Goal: Task Accomplishment & Management: Use online tool/utility

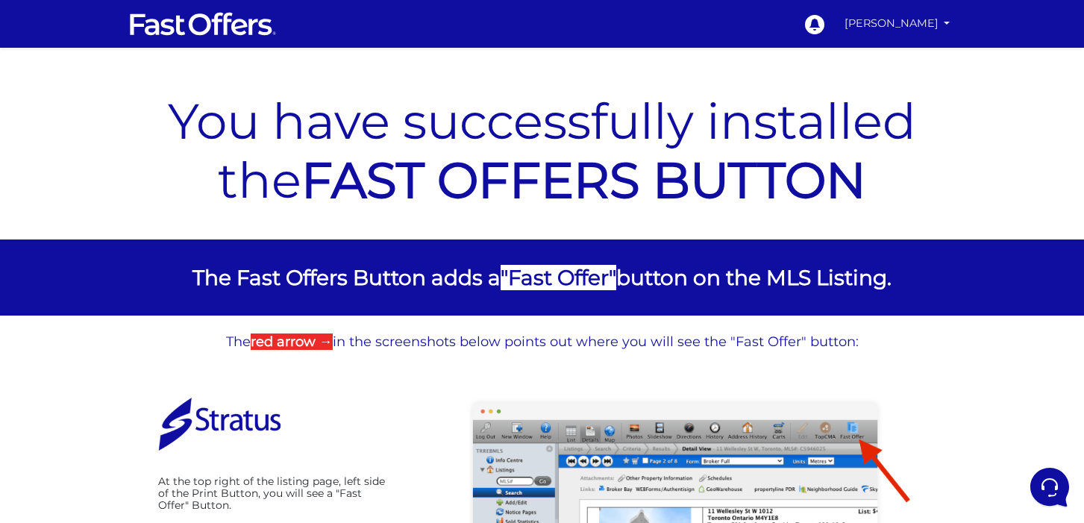
click at [931, 35] on link "[PERSON_NAME]" at bounding box center [897, 23] width 118 height 29
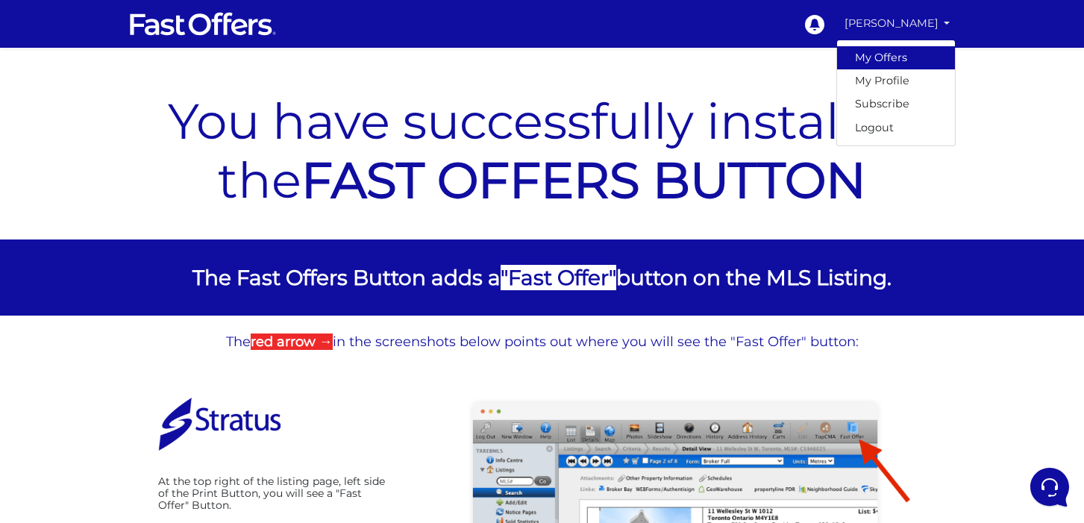
click at [905, 67] on link "My Offers" at bounding box center [896, 57] width 118 height 23
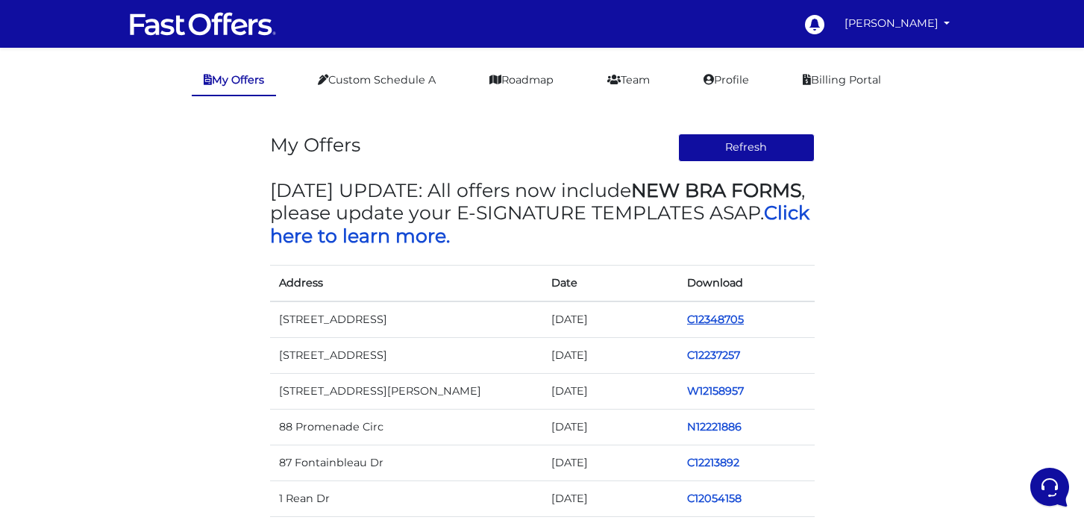
click at [715, 320] on link "C12348705" at bounding box center [715, 318] width 57 height 13
click at [422, 82] on link "Custom Schedule A" at bounding box center [377, 80] width 142 height 29
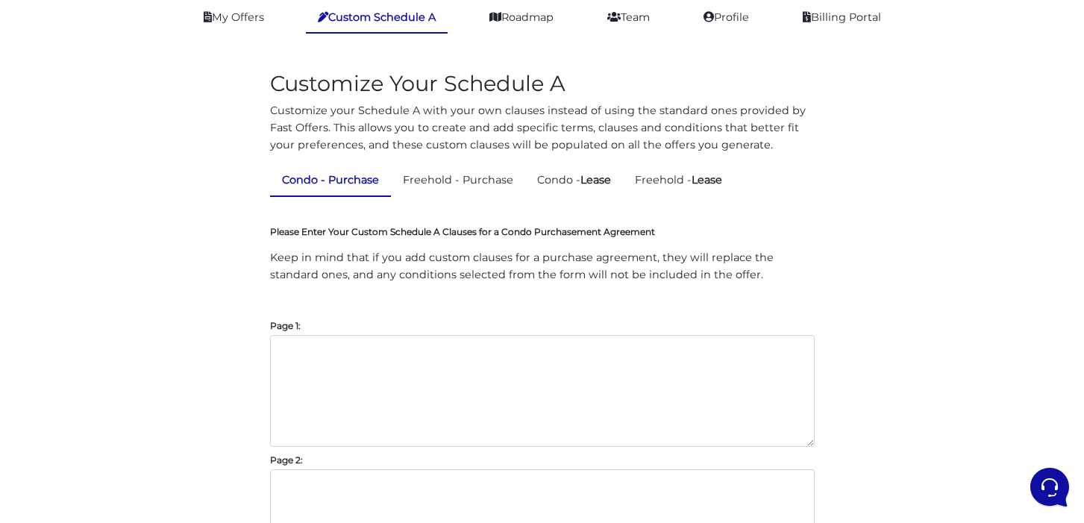
scroll to position [89, 0]
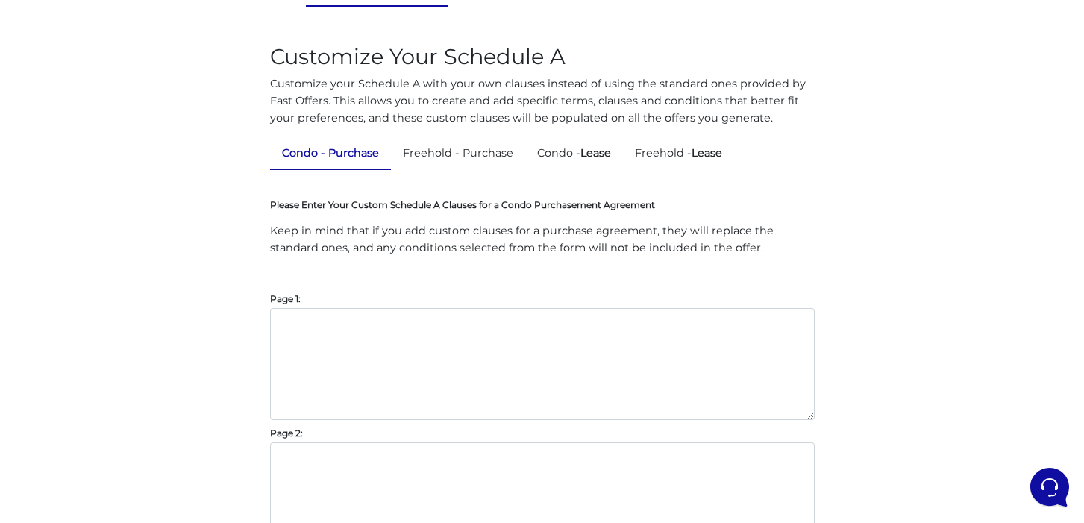
click at [393, 307] on div "Please Enter Your Custom Schedule A Clauses for a Condo Purchasement Agreement …" at bounding box center [542, 394] width 544 height 397
click at [390, 322] on textarea at bounding box center [542, 364] width 544 height 112
click at [450, 172] on form "Please Enter Your Custom Schedule A Clauses for a Condo Purchasement Agreement …" at bounding box center [542, 381] width 544 height 423
click at [451, 164] on link "Freehold - Purchase" at bounding box center [458, 153] width 134 height 29
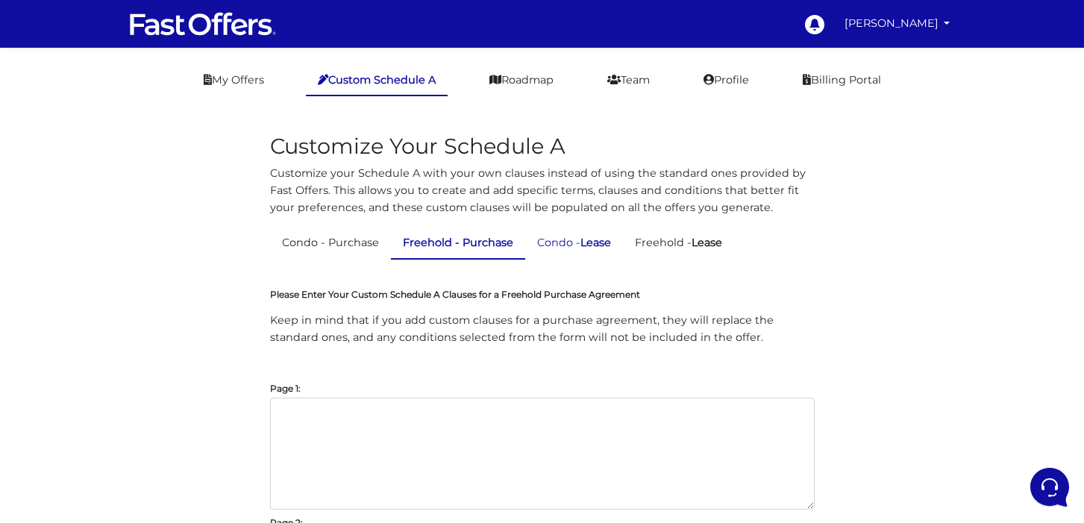
click at [576, 236] on link "Condo - Lease" at bounding box center [574, 242] width 98 height 29
click at [676, 248] on link "Freehold - Lease" at bounding box center [678, 242] width 111 height 29
click at [520, 77] on link "Roadmap" at bounding box center [521, 80] width 88 height 29
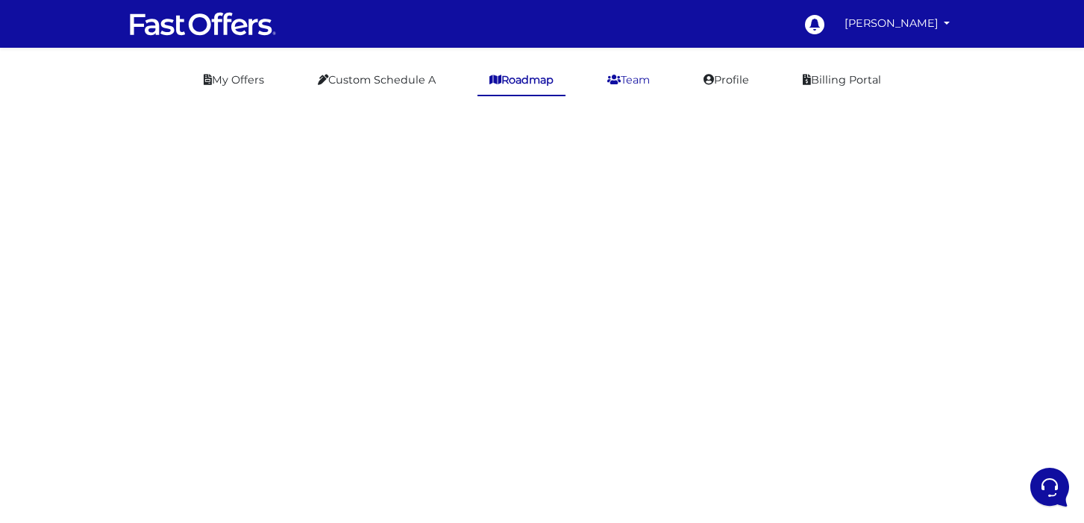
click at [625, 81] on link "Team" at bounding box center [628, 80] width 66 height 29
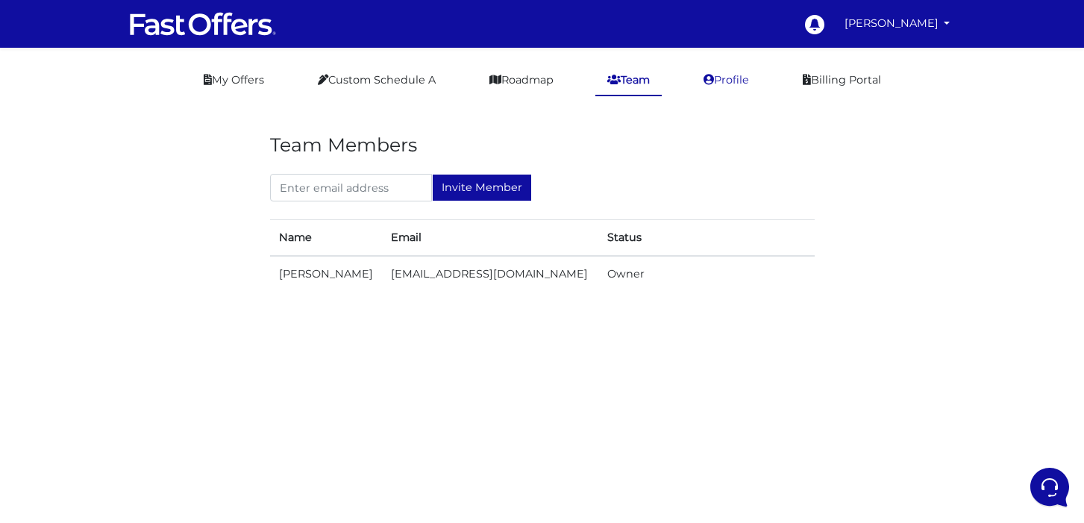
click at [721, 88] on link "Profile" at bounding box center [725, 80] width 69 height 29
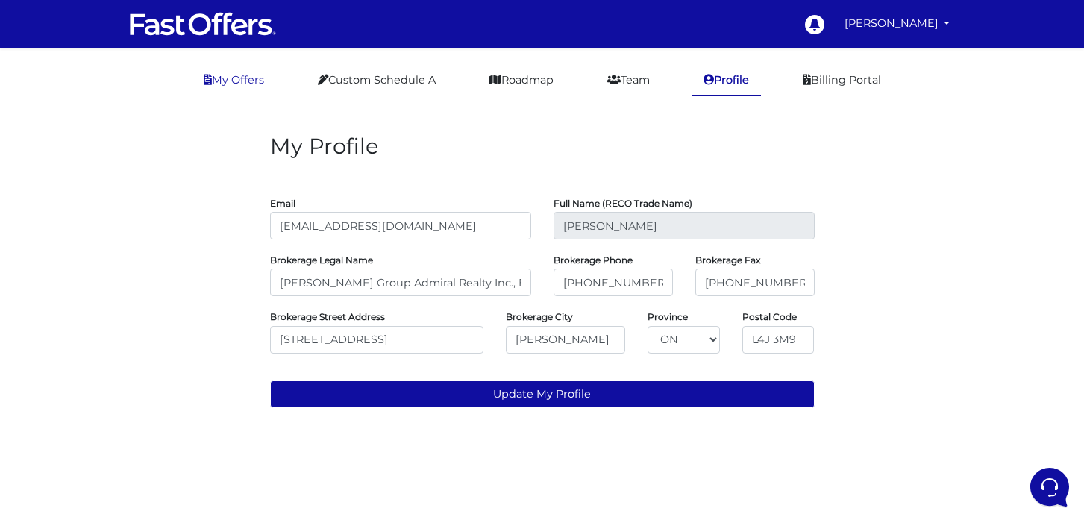
click at [241, 83] on link "My Offers" at bounding box center [234, 80] width 84 height 29
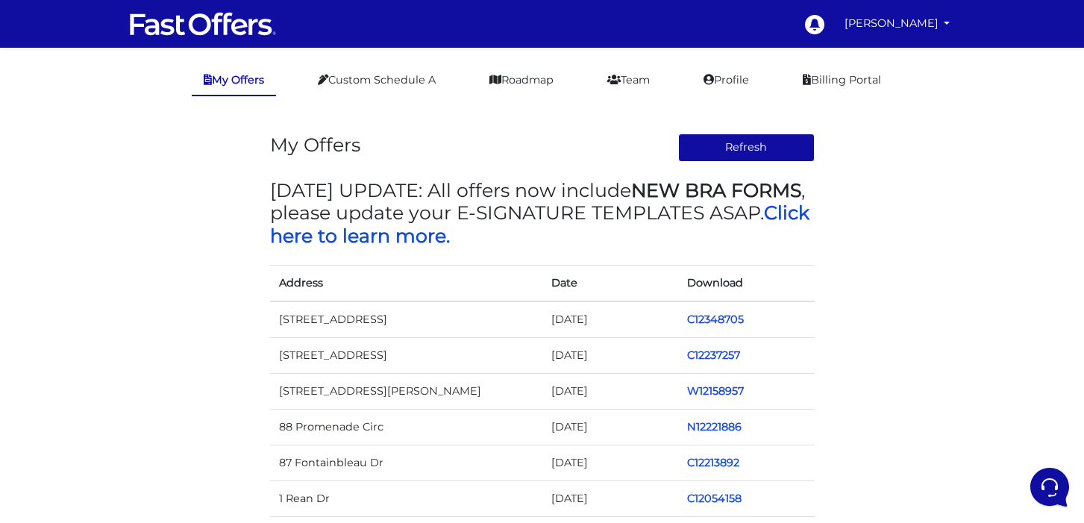
click at [224, 16] on img at bounding box center [202, 24] width 149 height 28
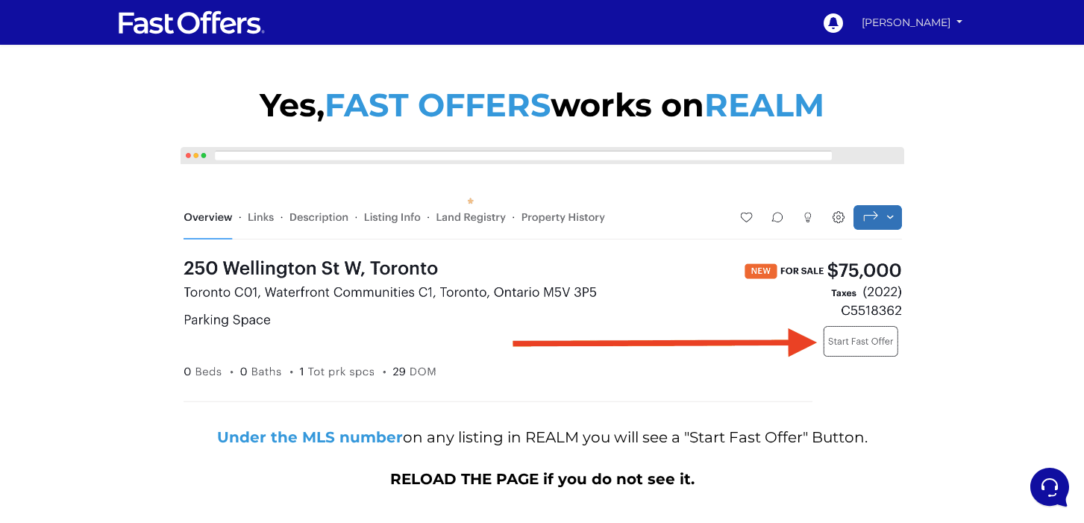
click at [934, 28] on link "[PERSON_NAME]" at bounding box center [911, 23] width 111 height 26
click at [919, 51] on link "My Offers" at bounding box center [915, 52] width 103 height 19
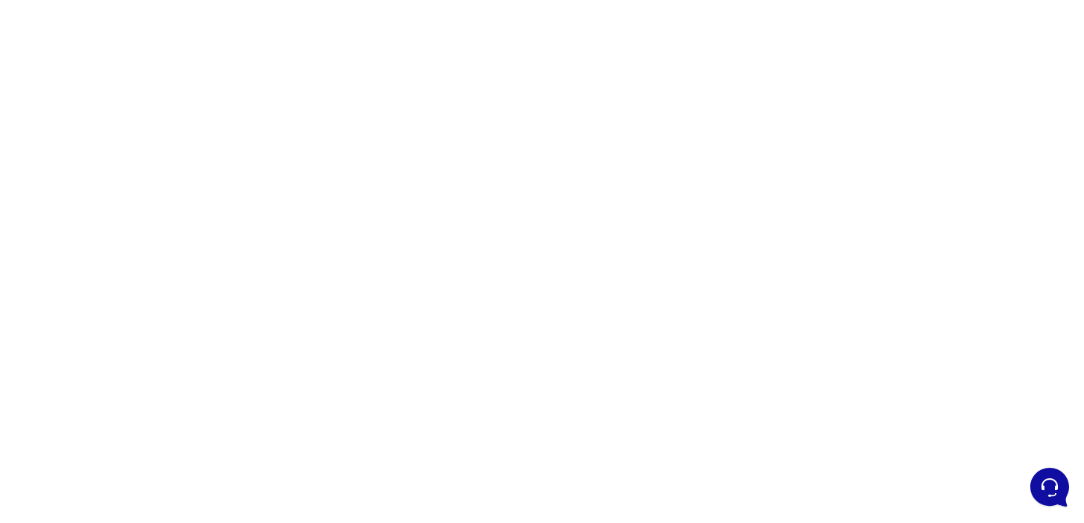
scroll to position [126, 0]
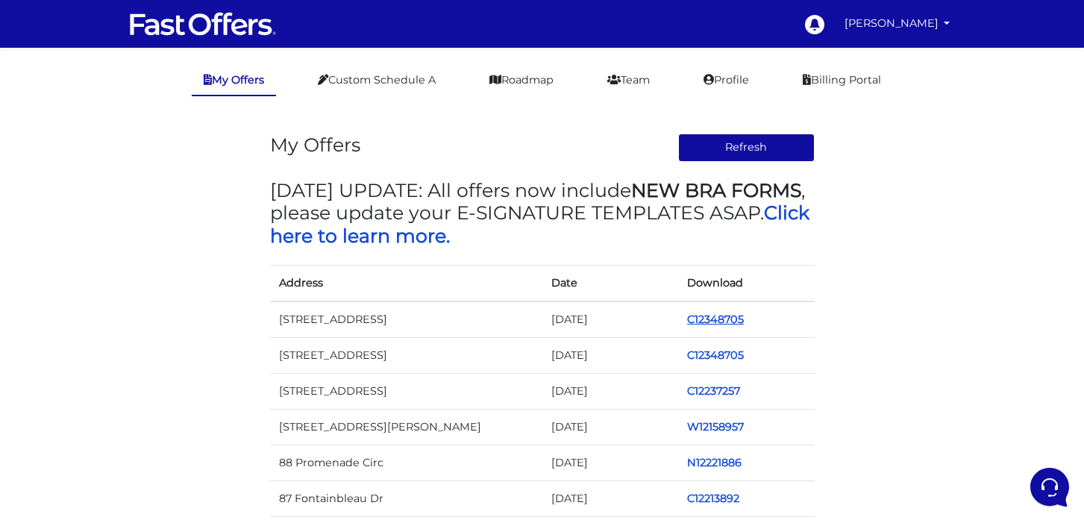
click at [714, 321] on link "C12348705" at bounding box center [715, 318] width 57 height 13
click at [693, 357] on link "C12348705" at bounding box center [715, 354] width 57 height 13
